Goal: Find specific page/section: Find specific page/section

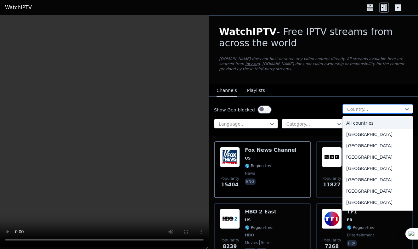
scroll to position [24, 0]
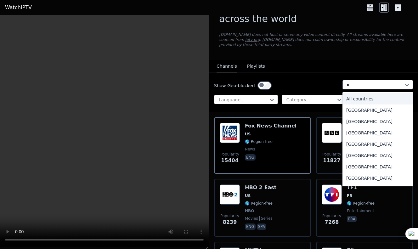
type input "**"
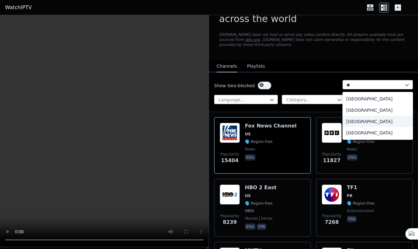
click at [342, 127] on div "[GEOGRAPHIC_DATA]" at bounding box center [377, 121] width 70 height 11
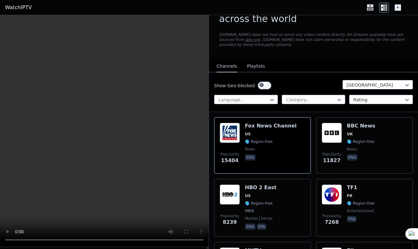
click at [256, 72] on button "Playlists" at bounding box center [256, 66] width 18 height 12
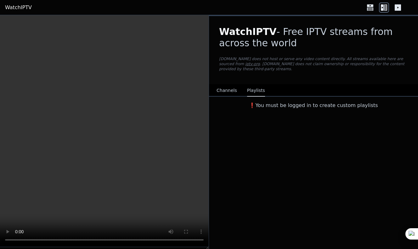
scroll to position [0, 0]
click at [225, 97] on button "Channels" at bounding box center [226, 91] width 20 height 12
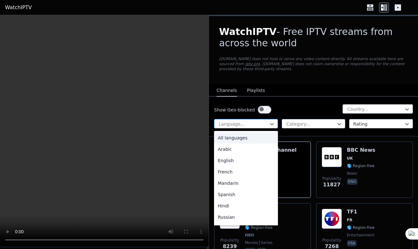
click at [266, 127] on div at bounding box center [243, 124] width 51 height 6
type input "*"
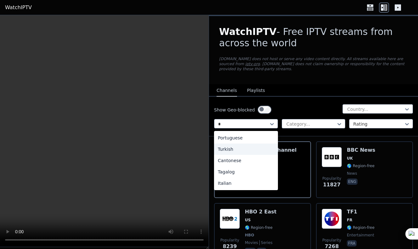
click at [234, 155] on div "Turkish" at bounding box center [246, 148] width 64 height 11
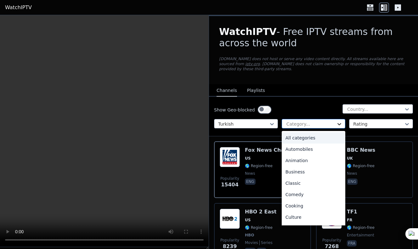
click at [337, 125] on icon at bounding box center [339, 124] width 4 height 2
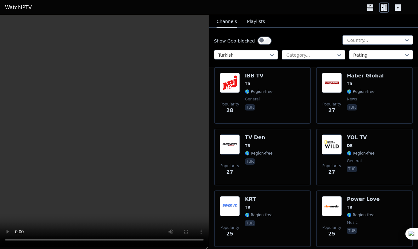
scroll to position [1752, 0]
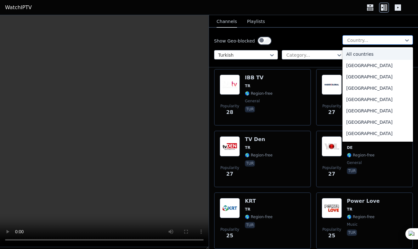
click at [357, 43] on div at bounding box center [374, 40] width 57 height 6
type input "**"
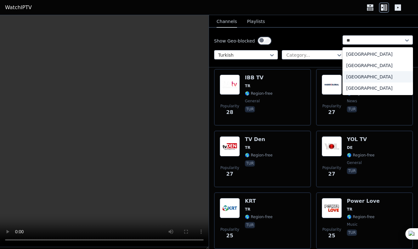
click at [342, 82] on div "[GEOGRAPHIC_DATA]" at bounding box center [377, 76] width 70 height 11
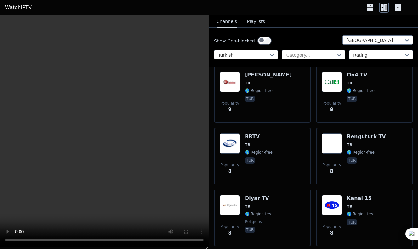
scroll to position [4223, 0]
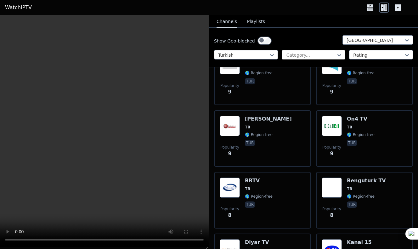
click at [299, 58] on div at bounding box center [311, 55] width 51 height 6
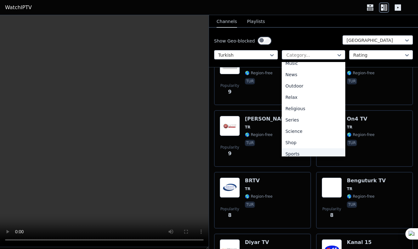
scroll to position [185, 0]
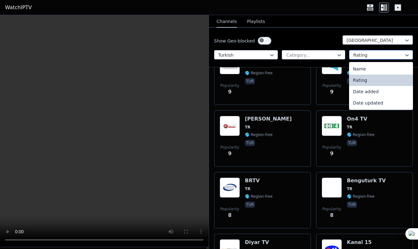
click at [363, 58] on div at bounding box center [378, 55] width 51 height 6
click at [361, 75] on div "Name" at bounding box center [381, 68] width 64 height 11
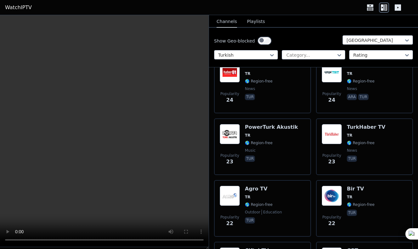
scroll to position [0, 0]
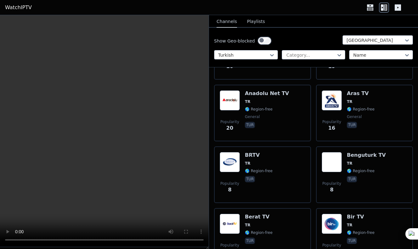
scroll to position [428, 0]
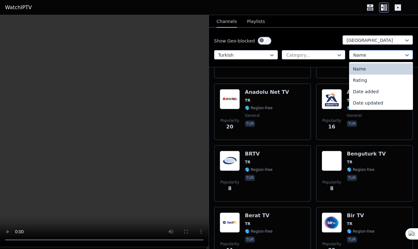
click at [372, 58] on div at bounding box center [378, 55] width 51 height 6
click at [363, 85] on div "Rating" at bounding box center [381, 80] width 64 height 11
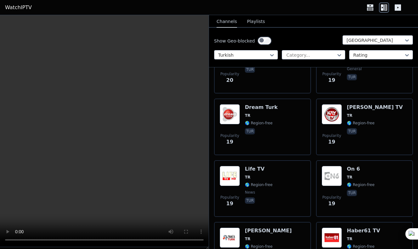
scroll to position [3008, 0]
